Goal: Task Accomplishment & Management: Manage account settings

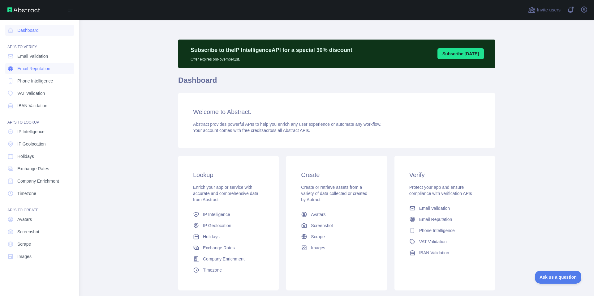
click at [40, 71] on span "Email Reputation" at bounding box center [33, 69] width 33 height 6
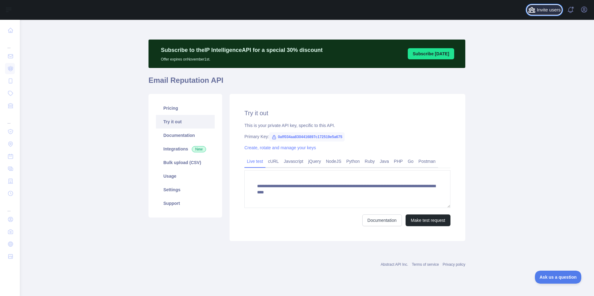
click at [546, 9] on span "Invite users" at bounding box center [549, 9] width 24 height 7
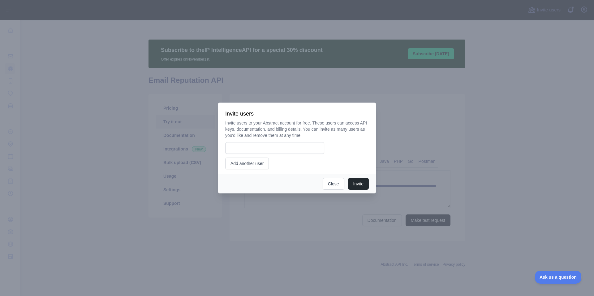
click at [590, 10] on div at bounding box center [297, 148] width 594 height 296
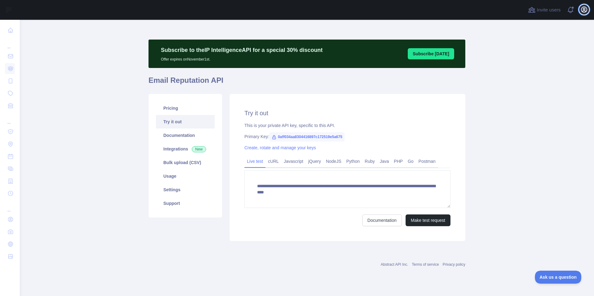
click at [579, 11] on button "Open user menu" at bounding box center [584, 10] width 10 height 10
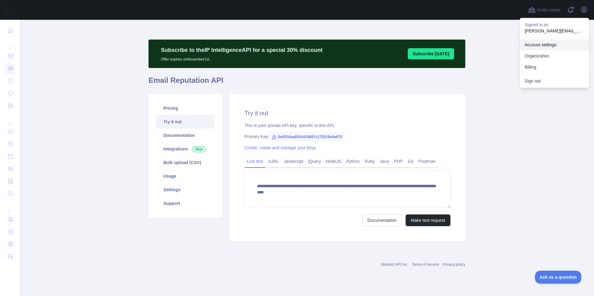
click at [549, 43] on link "Account settings" at bounding box center [554, 44] width 69 height 11
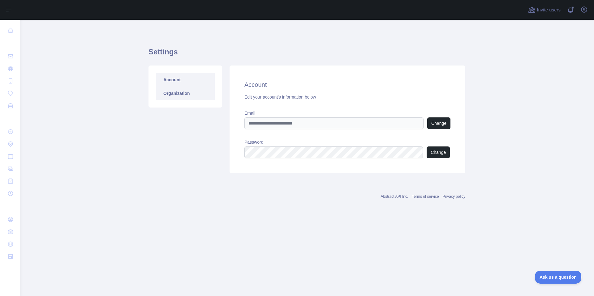
click at [164, 90] on link "Organization" at bounding box center [185, 94] width 59 height 14
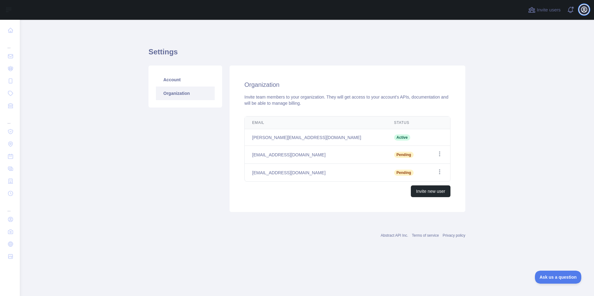
click at [583, 11] on icon "button" at bounding box center [584, 10] width 6 height 6
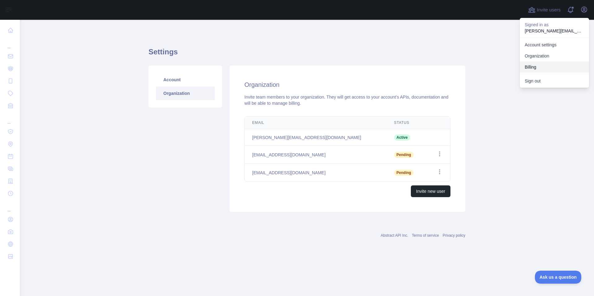
click at [540, 66] on button "Billing" at bounding box center [554, 67] width 69 height 11
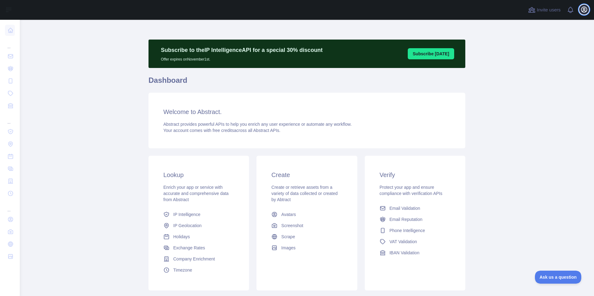
click at [584, 10] on icon "button" at bounding box center [584, 10] width 6 height 6
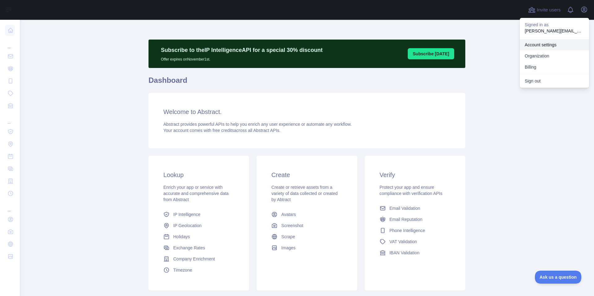
click at [547, 42] on link "Account settings" at bounding box center [554, 44] width 69 height 11
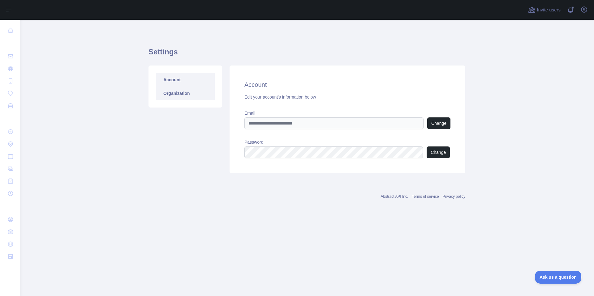
click at [174, 95] on link "Organization" at bounding box center [185, 94] width 59 height 14
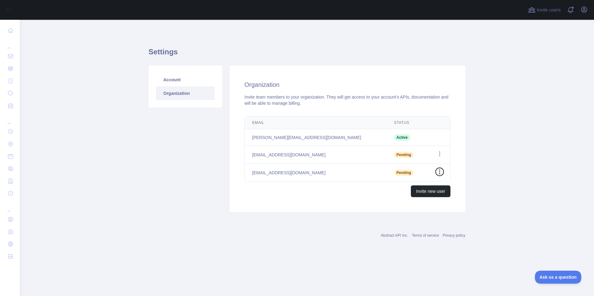
click at [439, 171] on icon "button" at bounding box center [439, 172] width 6 height 6
click at [418, 196] on button "Cancel Invite" at bounding box center [407, 197] width 69 height 11
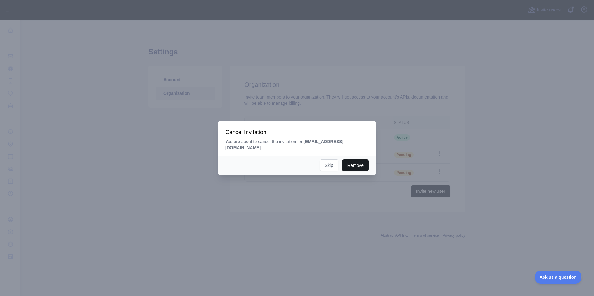
click at [354, 160] on button "Remove" at bounding box center [355, 166] width 27 height 12
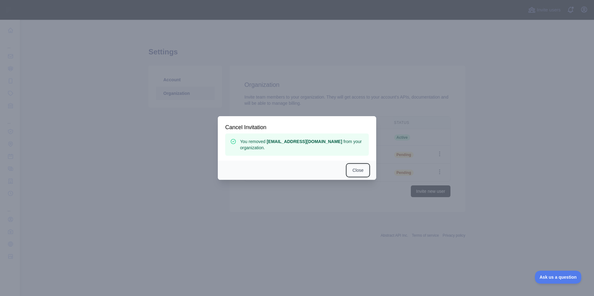
click at [363, 171] on button "Close" at bounding box center [358, 171] width 22 height 12
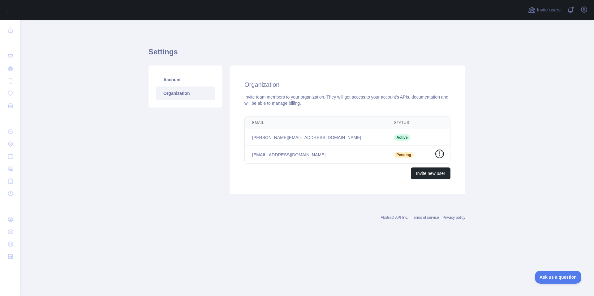
click at [440, 152] on icon "button" at bounding box center [439, 154] width 1 height 5
click at [418, 180] on button "Cancel Invite" at bounding box center [407, 179] width 69 height 11
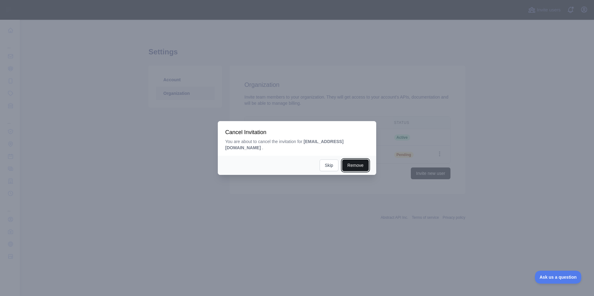
click at [355, 160] on button "Remove" at bounding box center [355, 166] width 27 height 12
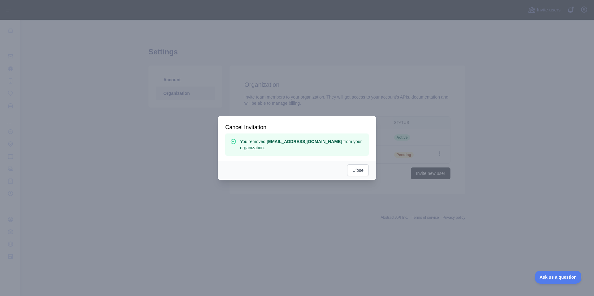
click at [496, 148] on div at bounding box center [297, 148] width 594 height 296
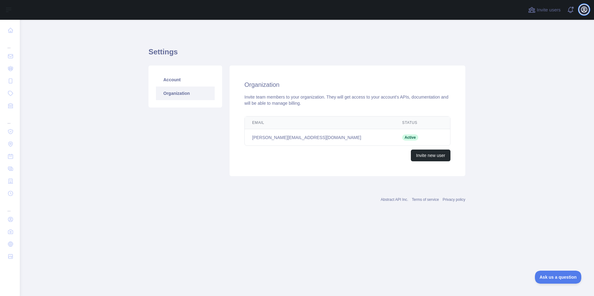
click at [581, 10] on icon "button" at bounding box center [583, 9] width 7 height 7
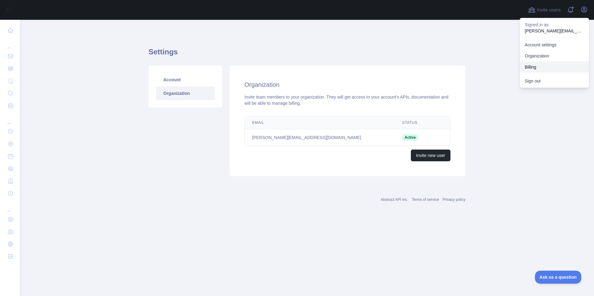
drag, startPoint x: 539, startPoint y: 61, endPoint x: 534, endPoint y: 55, distance: 7.2
click at [534, 55] on link "Organization" at bounding box center [554, 55] width 69 height 11
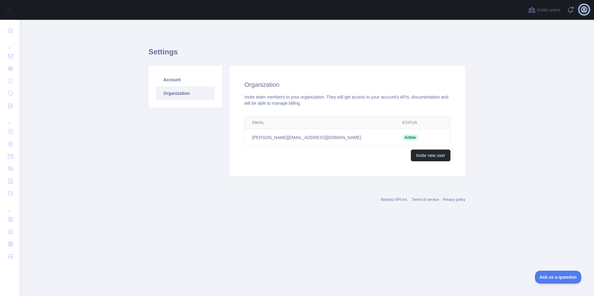
click at [579, 8] on button "Open user menu" at bounding box center [584, 10] width 10 height 10
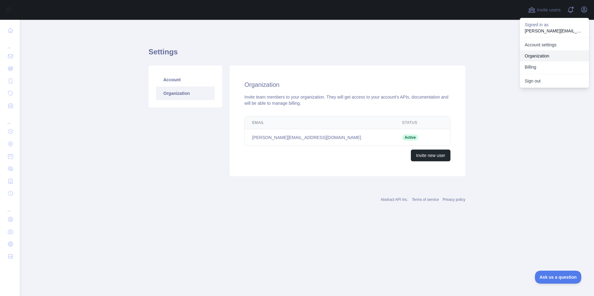
click at [536, 51] on link "Organization" at bounding box center [554, 55] width 69 height 11
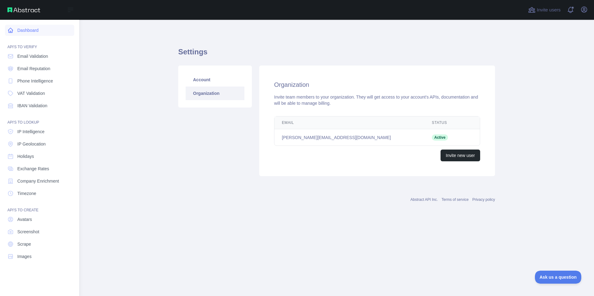
click at [10, 30] on icon at bounding box center [10, 30] width 6 height 6
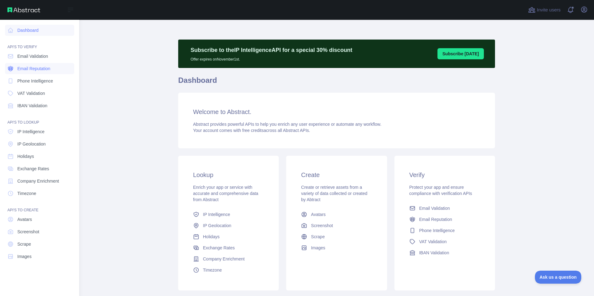
click at [22, 68] on span "Email Reputation" at bounding box center [33, 69] width 33 height 6
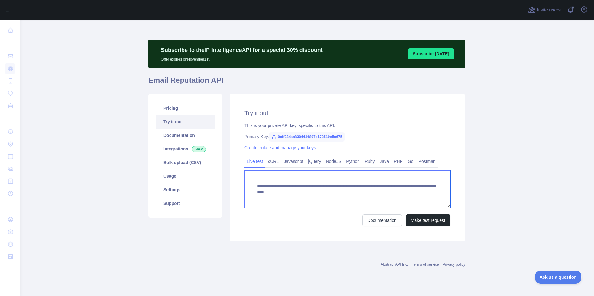
drag, startPoint x: 258, startPoint y: 187, endPoint x: 436, endPoint y: 197, distance: 179.0
click at [436, 197] on textarea "**********" at bounding box center [347, 189] width 206 height 38
drag, startPoint x: 436, startPoint y: 194, endPoint x: 246, endPoint y: 187, distance: 190.0
click at [246, 187] on textarea "**********" at bounding box center [347, 189] width 206 height 38
